Goal: Task Accomplishment & Management: Use online tool/utility

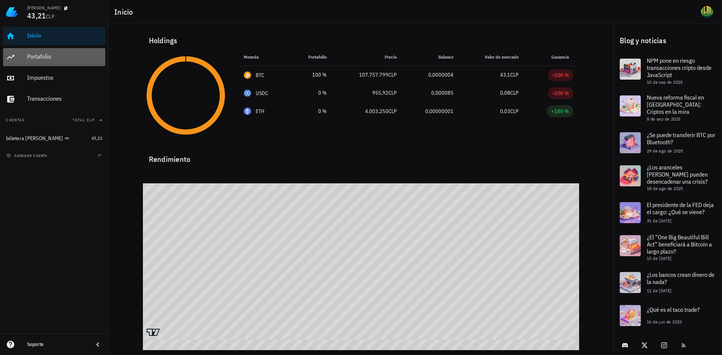
click at [39, 52] on div "Portafolio" at bounding box center [64, 57] width 75 height 17
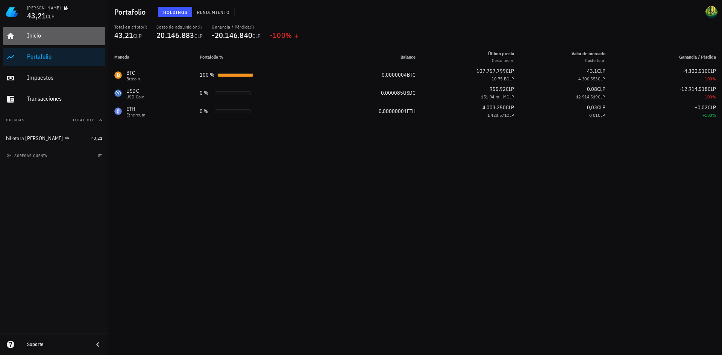
click at [40, 41] on div "Inicio" at bounding box center [64, 35] width 75 height 17
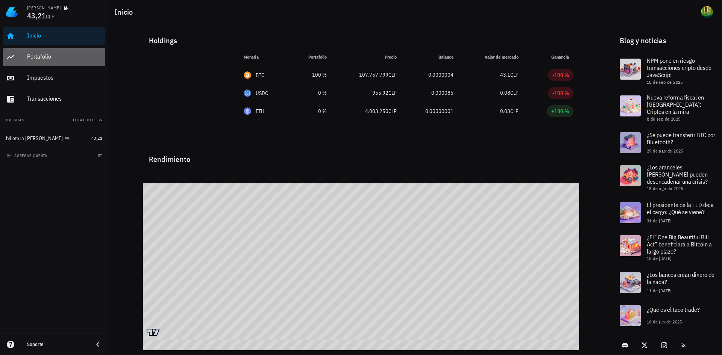
click at [39, 57] on div "Portafolio" at bounding box center [64, 56] width 75 height 7
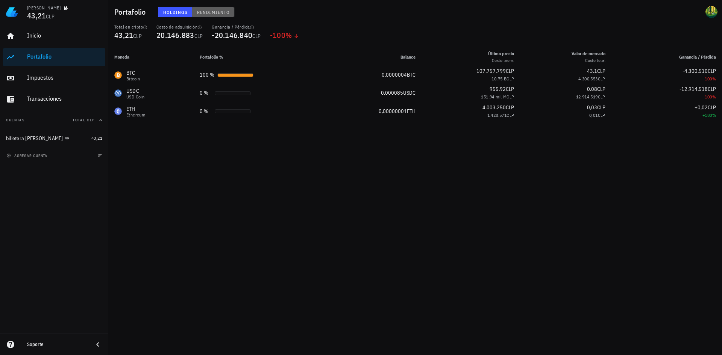
click at [212, 12] on span "Rendimiento" at bounding box center [213, 12] width 33 height 6
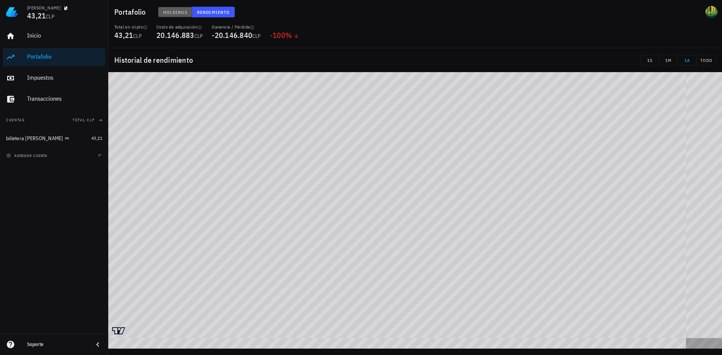
click at [175, 9] on span "Holdings" at bounding box center [175, 12] width 25 height 6
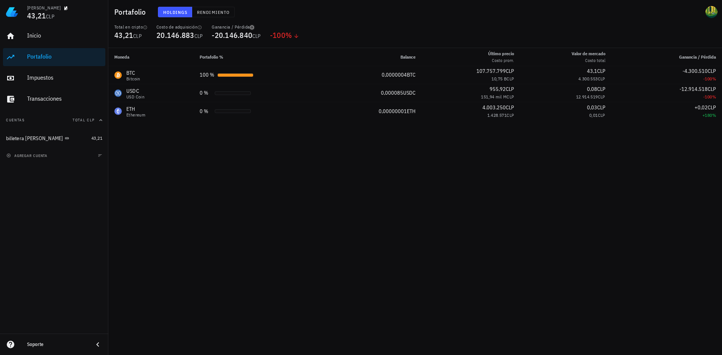
click at [253, 26] on icon "button" at bounding box center [252, 27] width 5 height 5
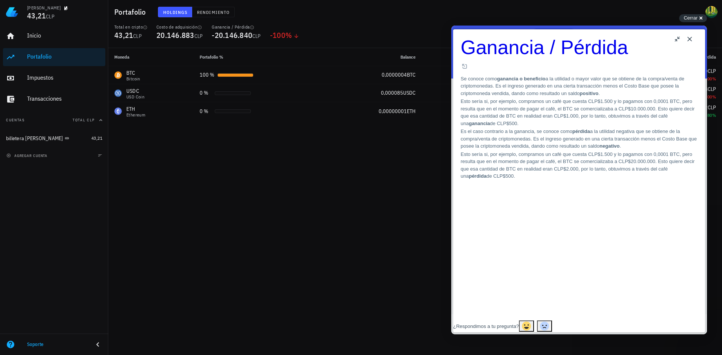
click at [691, 39] on button "Close" at bounding box center [690, 39] width 12 height 12
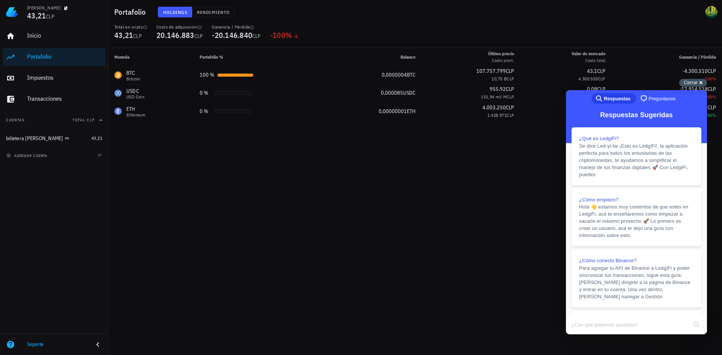
click at [701, 82] on div "Cerrar cross-small" at bounding box center [693, 83] width 28 height 8
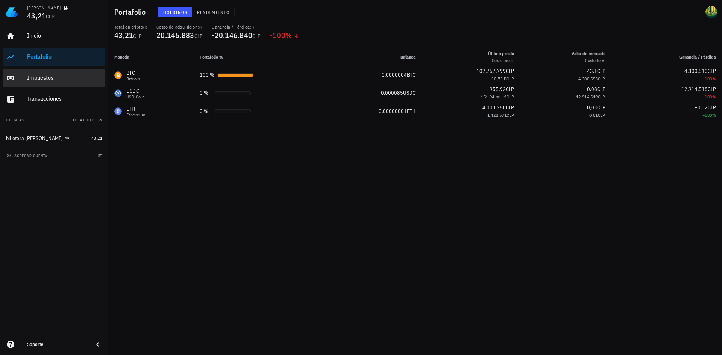
click at [42, 83] on div "Impuestos" at bounding box center [64, 78] width 75 height 17
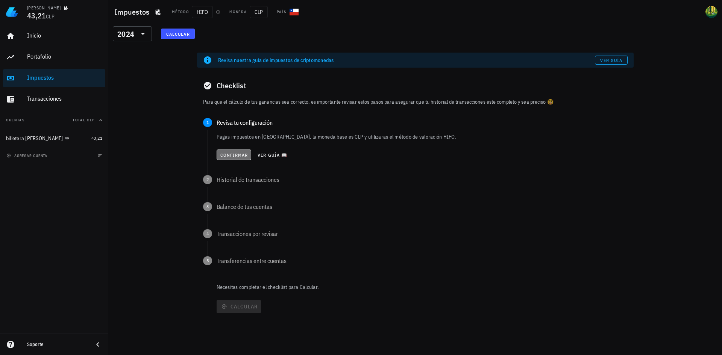
click at [232, 154] on span "Confirmar" at bounding box center [234, 155] width 28 height 6
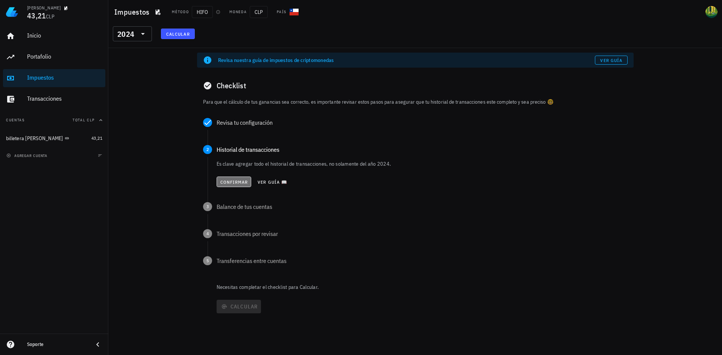
click at [227, 183] on span "Confirmar" at bounding box center [234, 182] width 28 height 6
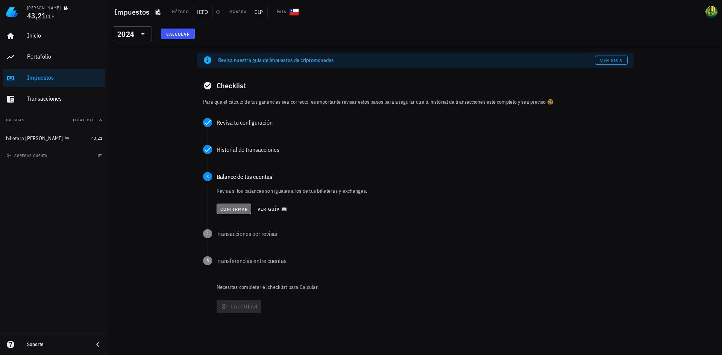
click at [226, 211] on span "Confirmar" at bounding box center [234, 209] width 28 height 6
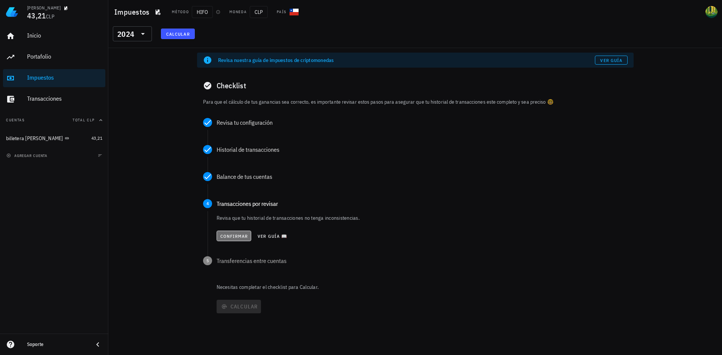
click at [229, 236] on span "Confirmar" at bounding box center [234, 237] width 28 height 6
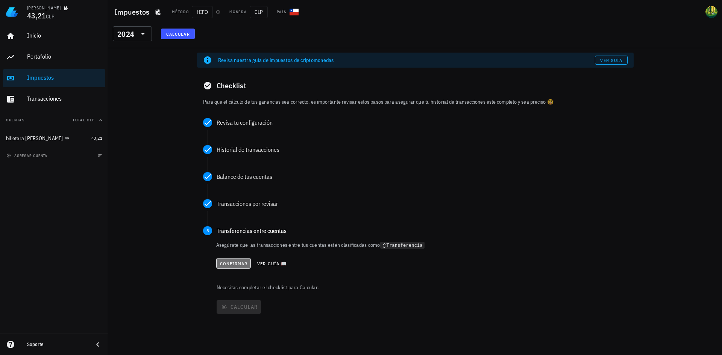
click at [233, 263] on span "Confirmar" at bounding box center [234, 264] width 28 height 6
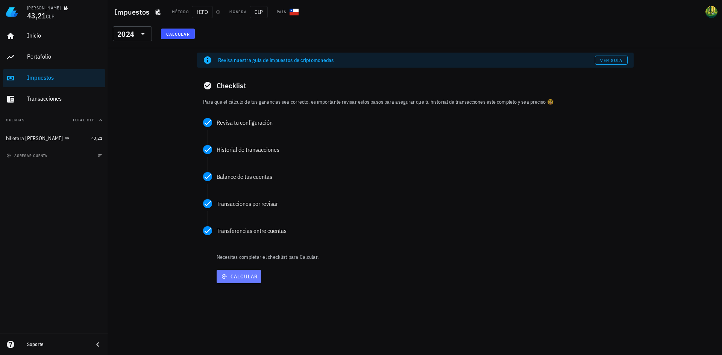
click at [235, 275] on span "Calcular" at bounding box center [239, 276] width 38 height 7
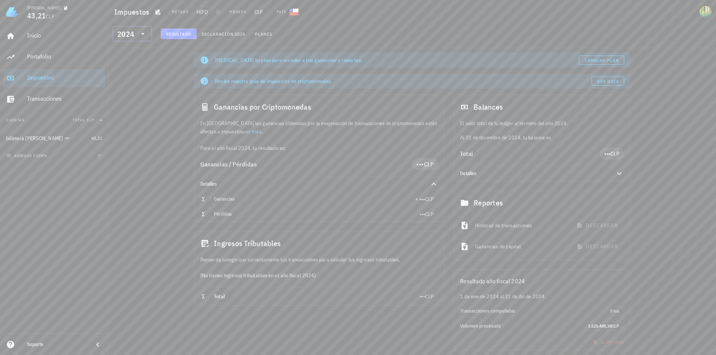
click at [144, 29] on icon at bounding box center [142, 33] width 9 height 9
click at [128, 80] on div "2023" at bounding box center [132, 83] width 27 height 12
click at [144, 35] on icon at bounding box center [142, 33] width 9 height 9
click at [130, 98] on div "2022" at bounding box center [132, 99] width 27 height 6
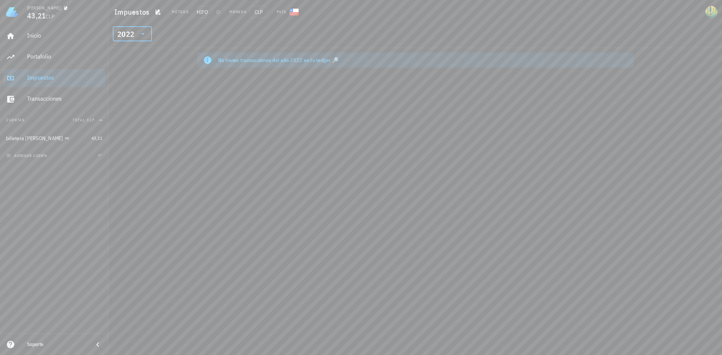
click at [142, 31] on icon at bounding box center [142, 33] width 9 height 9
click at [125, 107] on div "2021" at bounding box center [132, 113] width 39 height 15
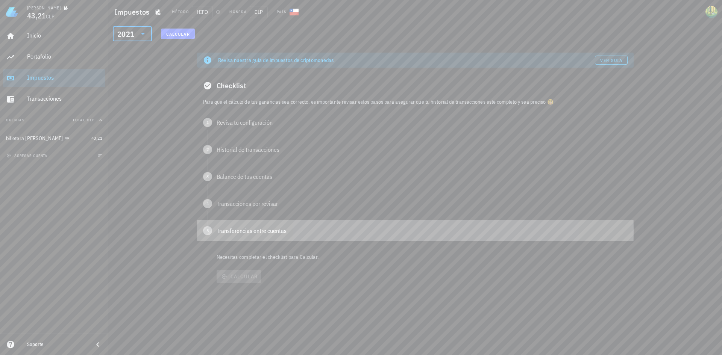
click at [230, 229] on div "Transferencias entre cuentas" at bounding box center [422, 231] width 411 height 6
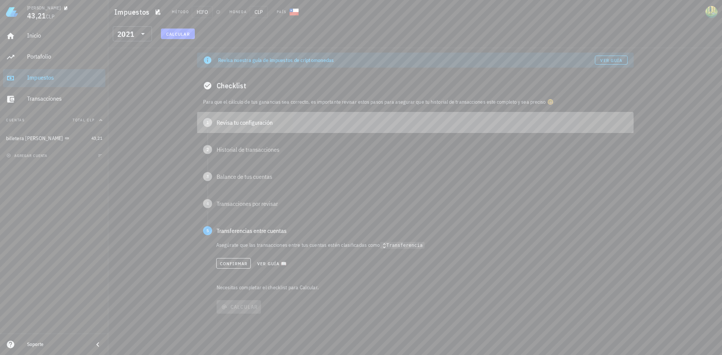
click at [241, 130] on div "1 Revisa tu configuración" at bounding box center [415, 122] width 437 height 21
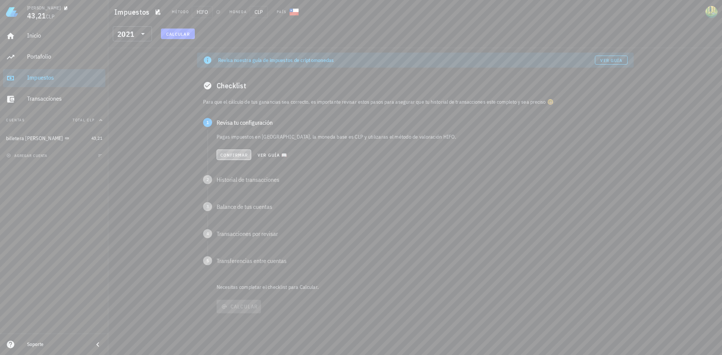
click at [226, 154] on span "Confirmar" at bounding box center [234, 155] width 28 height 6
click at [226, 183] on span "Confirmar" at bounding box center [234, 182] width 28 height 6
click at [234, 211] on span "Confirmar" at bounding box center [234, 209] width 28 height 6
click at [234, 234] on span "Confirmar" at bounding box center [234, 237] width 28 height 6
click at [234, 265] on span "Confirmar" at bounding box center [234, 264] width 28 height 6
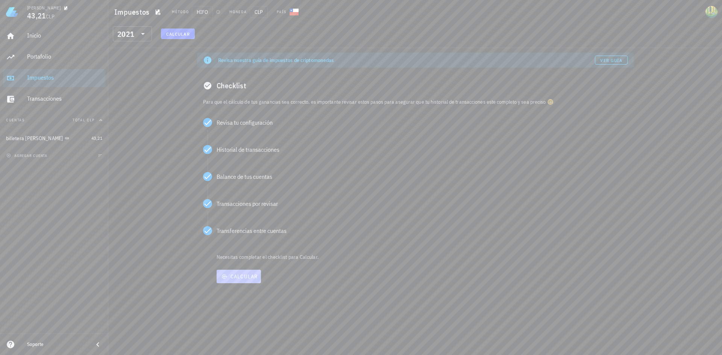
click at [234, 276] on span "Calcular" at bounding box center [239, 276] width 38 height 7
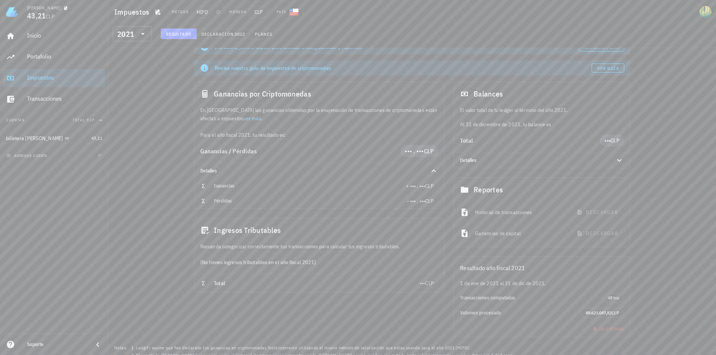
scroll to position [13, 0]
click at [144, 29] on div "2021" at bounding box center [132, 33] width 30 height 15
click at [125, 130] on div "2020" at bounding box center [132, 129] width 27 height 6
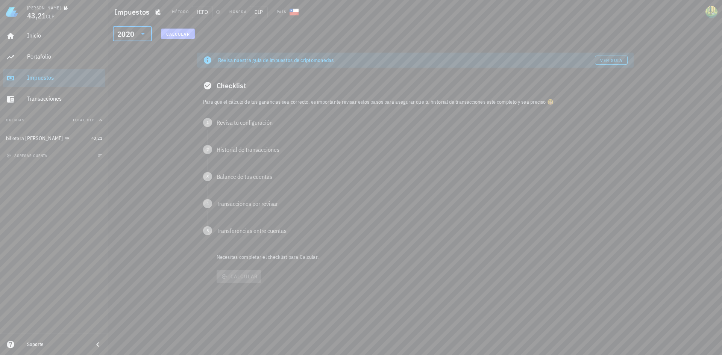
click at [177, 29] on button "Calcular" at bounding box center [178, 34] width 34 height 11
click at [175, 33] on span "Calcular" at bounding box center [178, 34] width 24 height 6
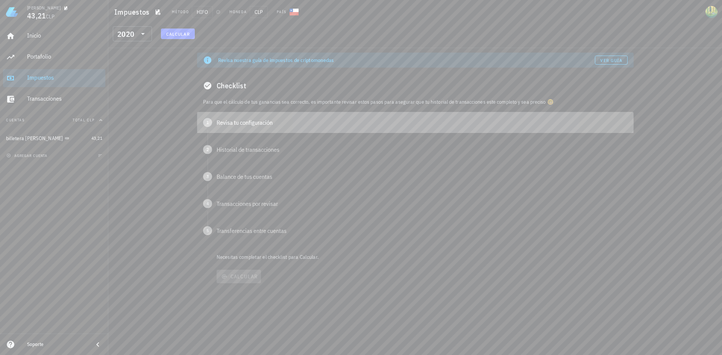
click at [224, 121] on div "Revisa tu configuración" at bounding box center [422, 123] width 411 height 6
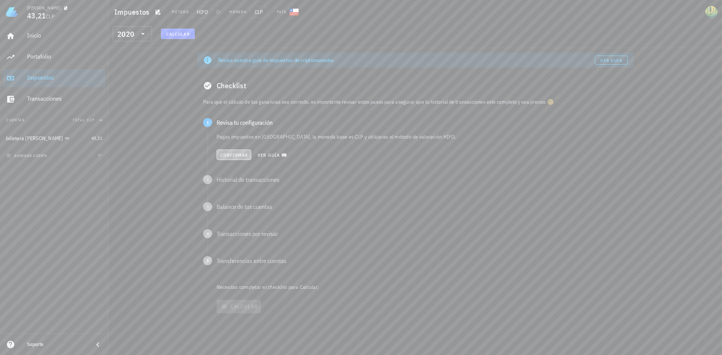
click at [244, 156] on span "Confirmar" at bounding box center [234, 155] width 28 height 6
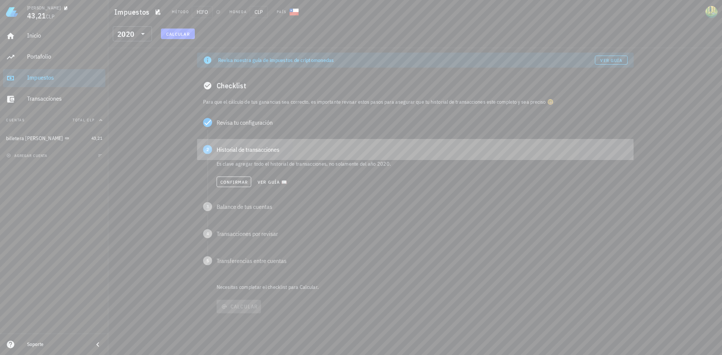
click at [244, 156] on div "2 Historial de transacciones" at bounding box center [415, 149] width 437 height 21
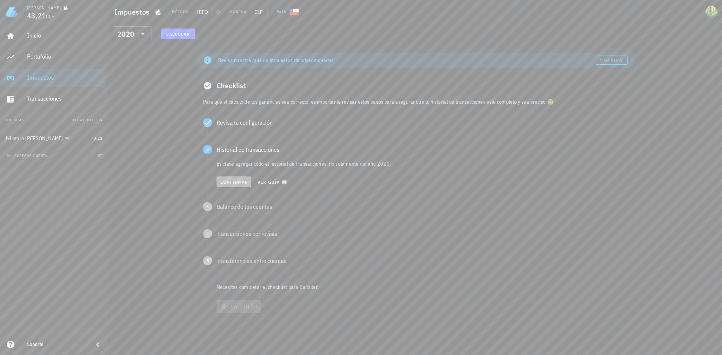
click at [235, 183] on span "Confirmar" at bounding box center [234, 182] width 28 height 6
click at [231, 211] on span "Confirmar" at bounding box center [234, 209] width 28 height 6
click at [230, 236] on span "Confirmar" at bounding box center [234, 237] width 28 height 6
click at [234, 263] on span "Confirmar" at bounding box center [234, 264] width 28 height 6
click at [234, 276] on span "Calcular" at bounding box center [239, 276] width 38 height 7
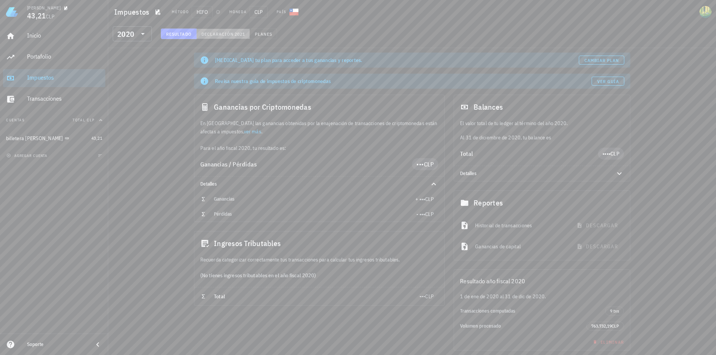
click at [230, 36] on span "Declaración" at bounding box center [217, 34] width 33 height 6
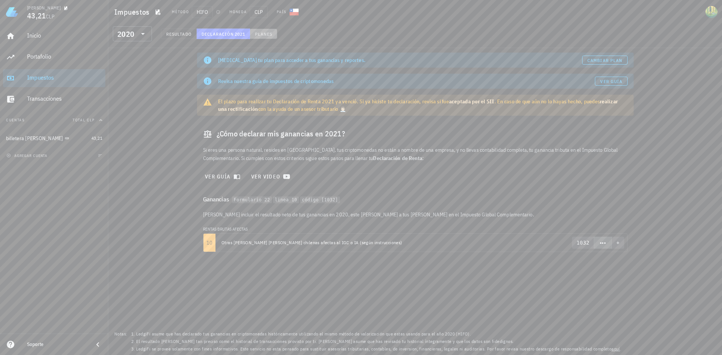
click at [271, 33] on span "Planes" at bounding box center [264, 34] width 18 height 6
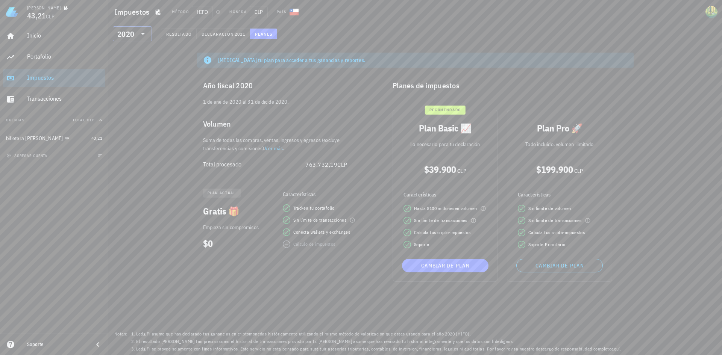
click at [141, 29] on div "2020" at bounding box center [132, 33] width 30 height 15
click at [125, 57] on div "2025" at bounding box center [132, 53] width 27 height 12
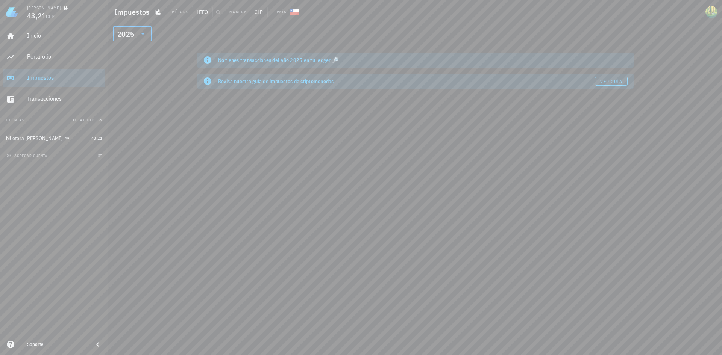
click at [140, 36] on icon at bounding box center [142, 33] width 9 height 9
click at [132, 67] on div "2024" at bounding box center [132, 68] width 27 height 6
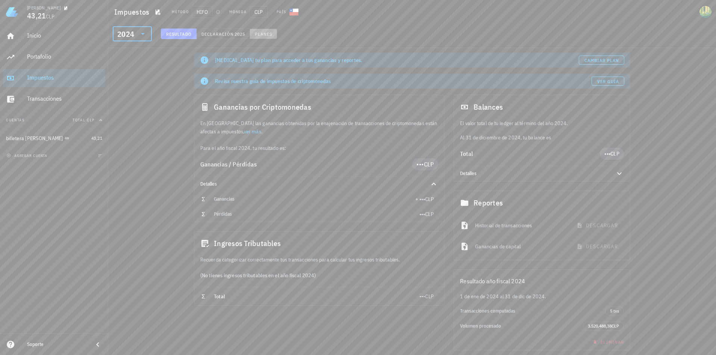
click at [266, 35] on span "Planes" at bounding box center [264, 34] width 18 height 6
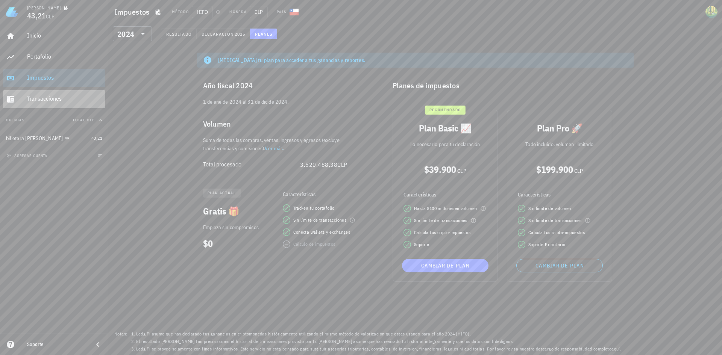
click at [45, 101] on div "Transacciones" at bounding box center [64, 98] width 75 height 7
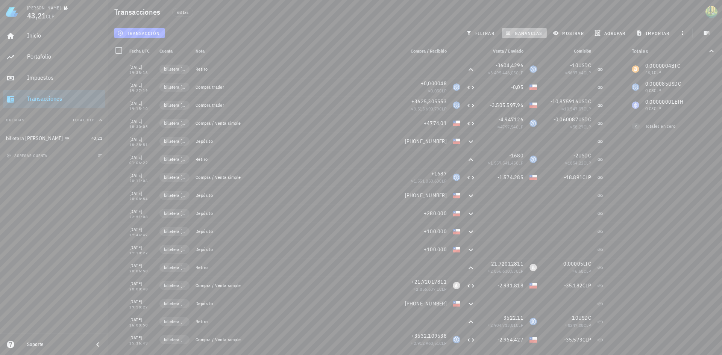
click at [522, 33] on span "ganancias" at bounding box center [524, 33] width 35 height 6
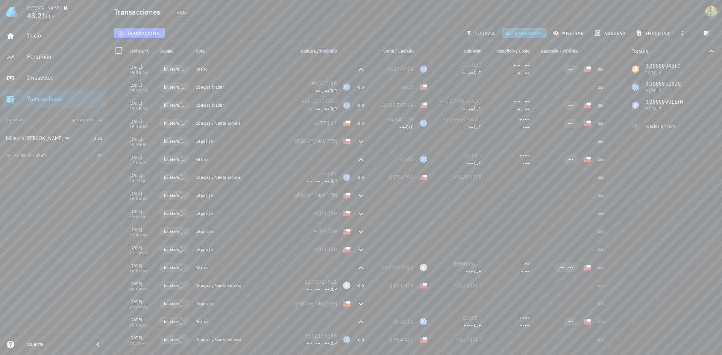
click at [522, 33] on span "ganancias" at bounding box center [524, 33] width 35 height 6
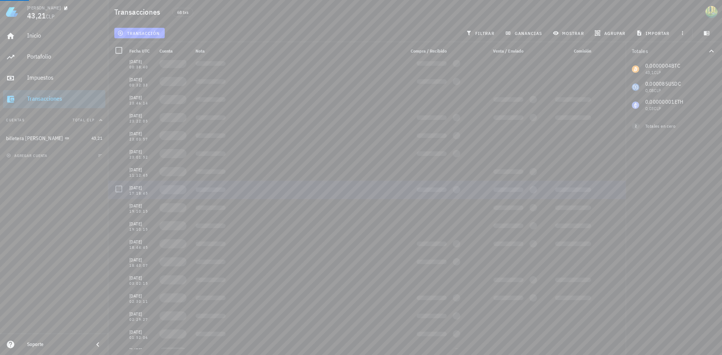
scroll to position [938, 0]
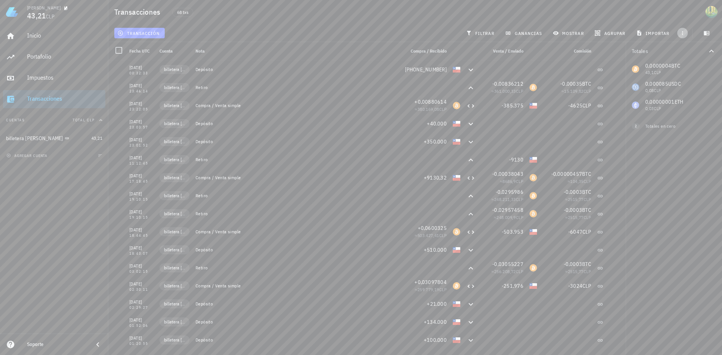
click at [681, 32] on icon "button" at bounding box center [683, 33] width 6 height 6
click at [563, 34] on span "mostrar" at bounding box center [569, 33] width 30 height 6
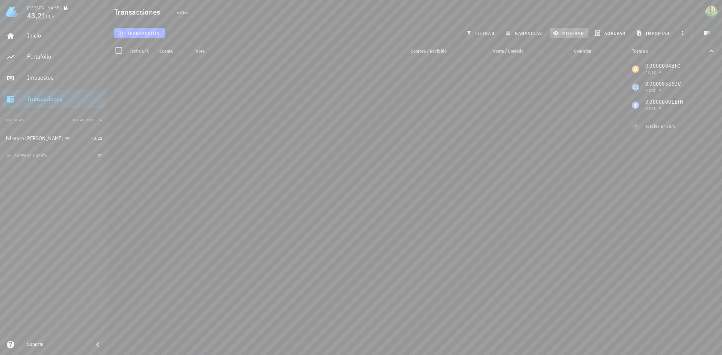
scroll to position [0, 0]
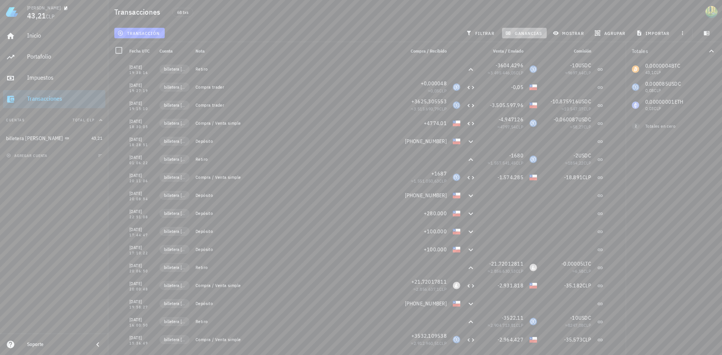
click at [530, 36] on button "ganancias" at bounding box center [524, 33] width 45 height 11
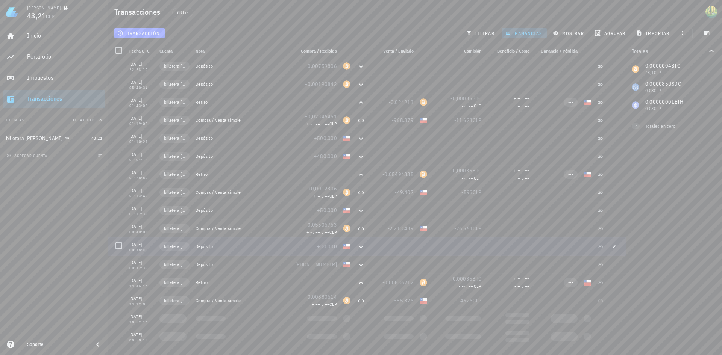
scroll to position [744, 0]
click at [568, 175] on span "•••" at bounding box center [570, 174] width 5 height 6
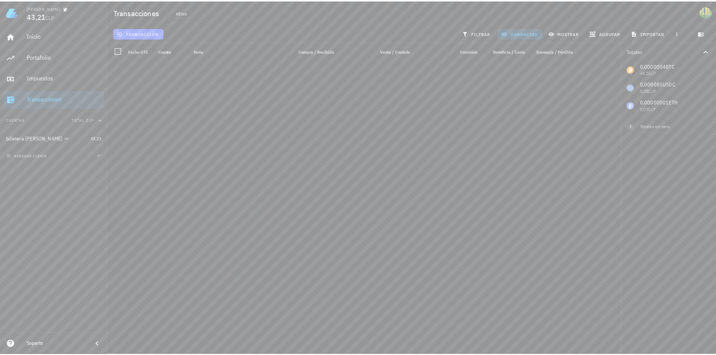
scroll to position [0, 0]
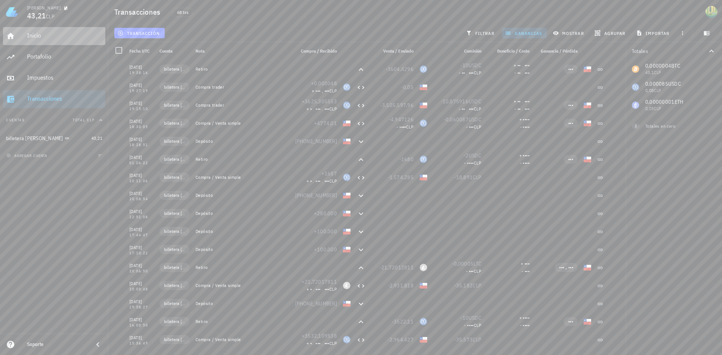
click at [43, 41] on div "Inicio" at bounding box center [64, 35] width 75 height 17
